Goal: Information Seeking & Learning: Find specific fact

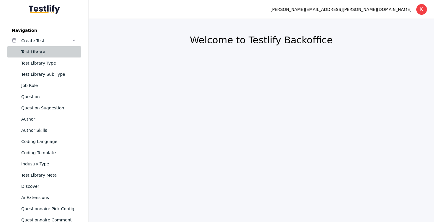
click at [36, 50] on div "Test Library" at bounding box center [48, 51] width 55 height 7
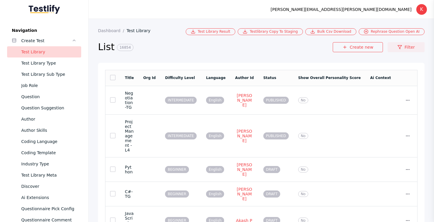
click at [408, 50] on link "Filter" at bounding box center [405, 47] width 37 height 10
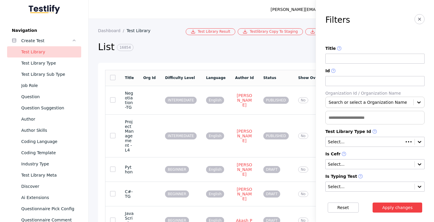
click at [355, 59] on input at bounding box center [374, 59] width 99 height 10
type input "*"
type input "**********"
click at [372, 203] on button "Apply changes" at bounding box center [397, 208] width 50 height 10
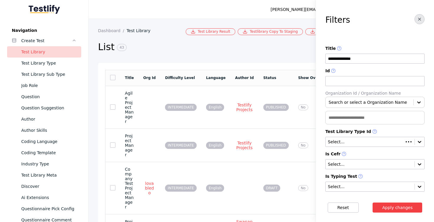
click at [417, 20] on icon "button" at bounding box center [419, 19] width 5 height 5
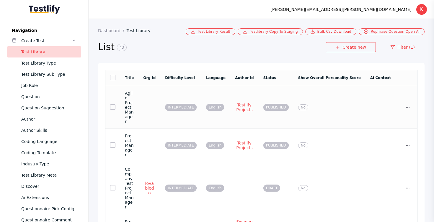
click at [138, 103] on td "Agile Project Manager" at bounding box center [129, 107] width 18 height 43
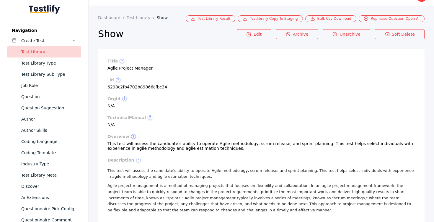
scroll to position [13, 0]
click at [139, 71] on section "title ? Agile Project Manager" at bounding box center [260, 65] width 307 height 12
click at [119, 68] on section "title ? Agile Project Manager" at bounding box center [260, 65] width 307 height 12
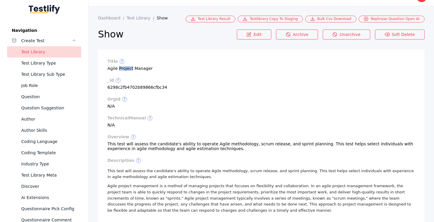
click at [147, 67] on section "title ? Agile Project Manager" at bounding box center [260, 65] width 307 height 12
click at [134, 69] on section "title ? Agile Project Manager" at bounding box center [260, 65] width 307 height 12
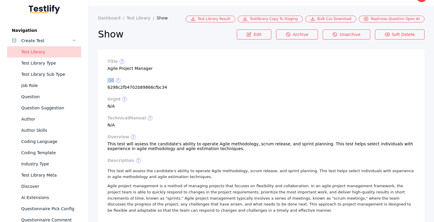
click at [140, 67] on section "title ? Agile Project Manager" at bounding box center [260, 65] width 307 height 12
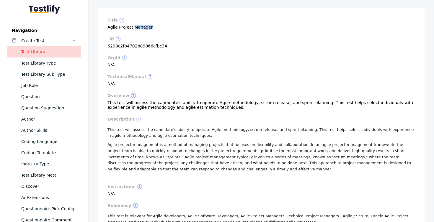
scroll to position [0, 0]
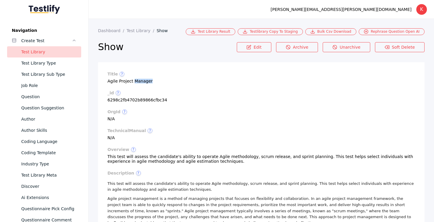
click at [127, 83] on section "title ? Agile Project Manager" at bounding box center [260, 78] width 307 height 12
click at [139, 81] on section "title ? Agile Project Manager" at bounding box center [260, 78] width 307 height 12
click at [139, 82] on section "title ? Agile Project Manager" at bounding box center [260, 78] width 307 height 12
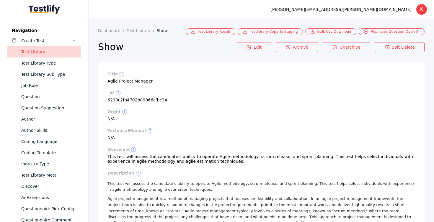
click at [139, 82] on section "title ? Agile Project Manager" at bounding box center [260, 78] width 307 height 12
click at [124, 82] on section "title ? Agile Project Manager" at bounding box center [260, 78] width 307 height 12
click at [139, 82] on section "title ? Agile Project Manager" at bounding box center [260, 78] width 307 height 12
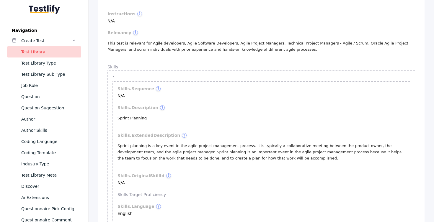
scroll to position [237, 0]
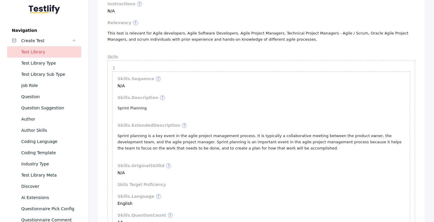
click at [130, 112] on p "Sprint Planning" at bounding box center [260, 108] width 287 height 6
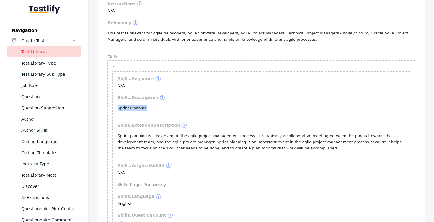
click at [130, 112] on p "Sprint Planning" at bounding box center [260, 108] width 287 height 6
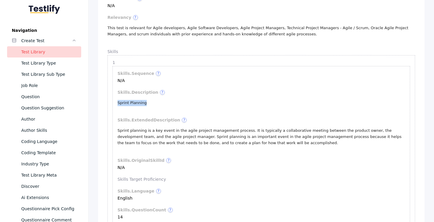
scroll to position [243, 0]
click at [111, 52] on label "Skills" at bounding box center [260, 50] width 307 height 5
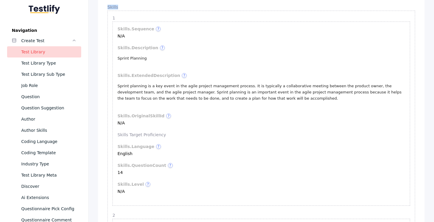
scroll to position [281, 0]
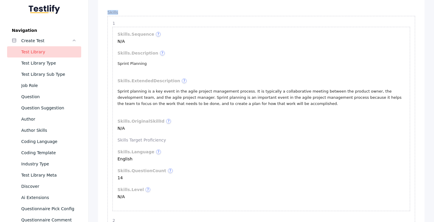
click at [130, 64] on p "Sprint Planning" at bounding box center [260, 64] width 287 height 6
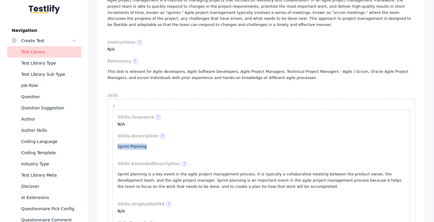
scroll to position [199, 0]
click at [146, 146] on p "Sprint Planning" at bounding box center [260, 146] width 287 height 6
click at [145, 149] on p "Sprint Planning" at bounding box center [260, 146] width 287 height 6
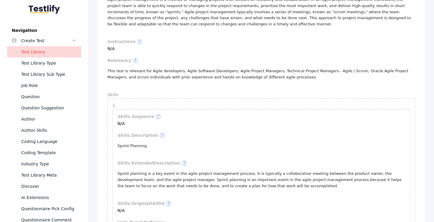
click at [145, 149] on p "Sprint Planning" at bounding box center [260, 146] width 287 height 6
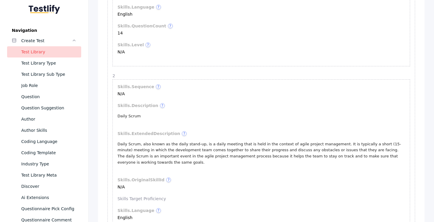
scroll to position [437, 0]
